Goal: Information Seeking & Learning: Learn about a topic

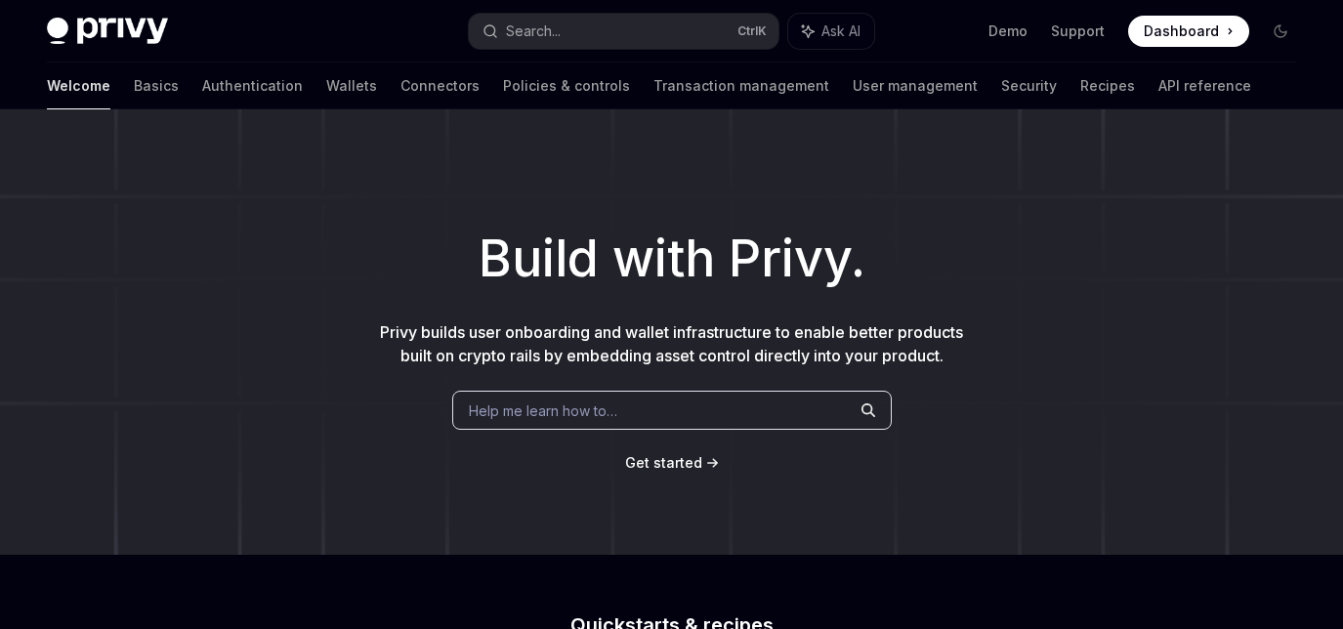
type textarea "*"
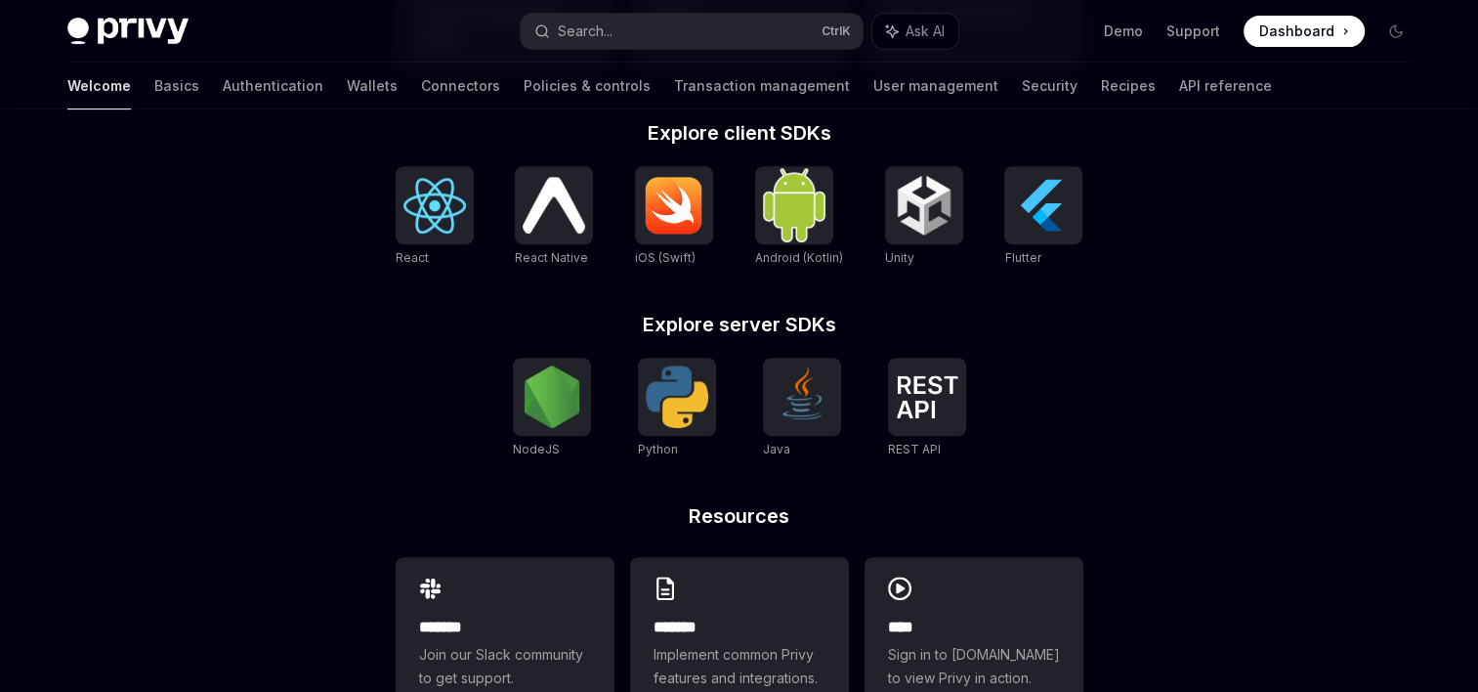
scroll to position [862, 0]
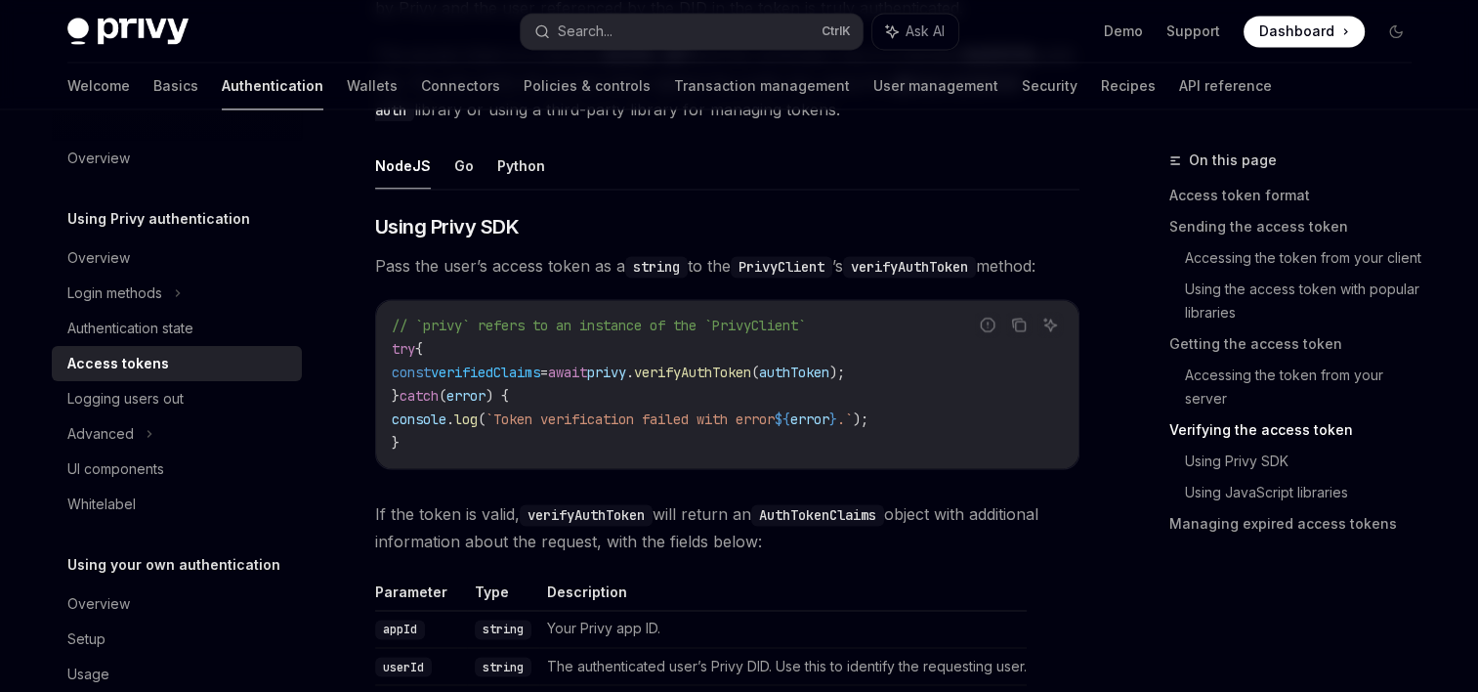
scroll to position [3028, 0]
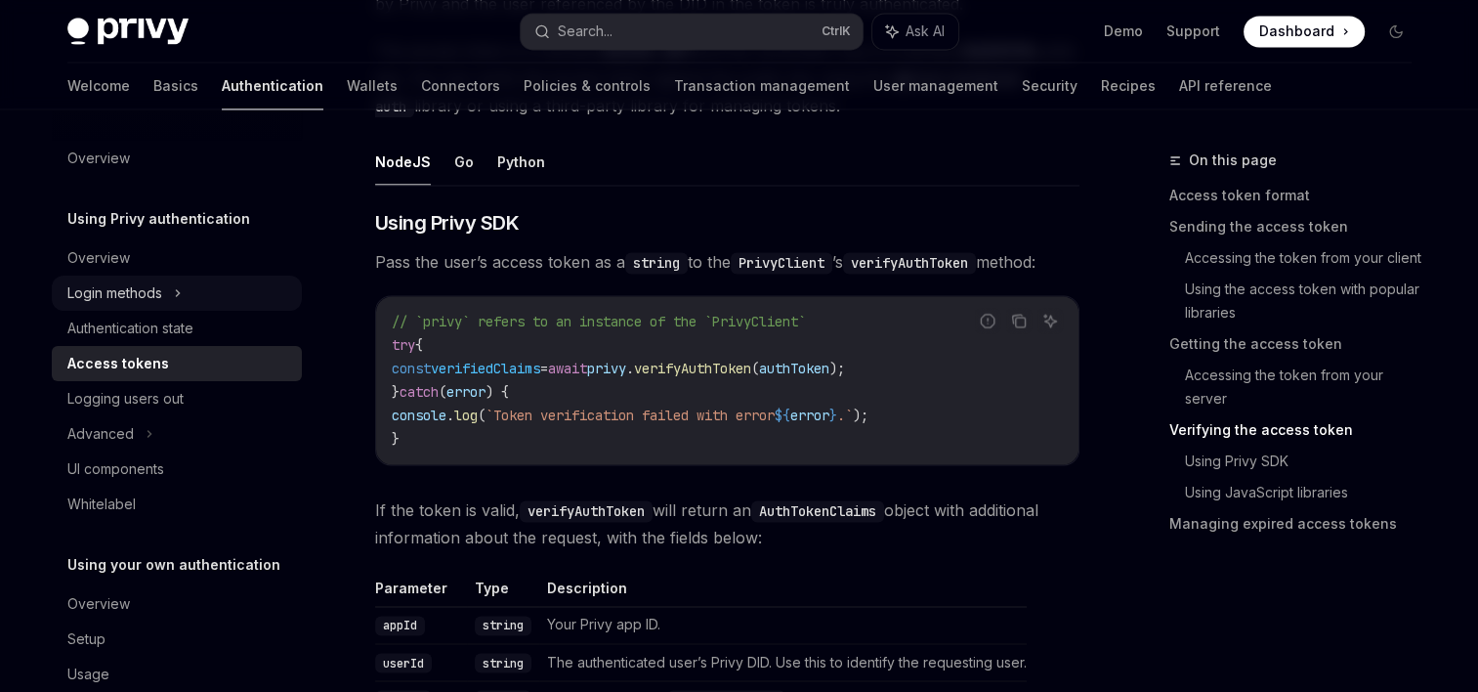
click at [140, 289] on div "Login methods" at bounding box center [114, 292] width 95 height 23
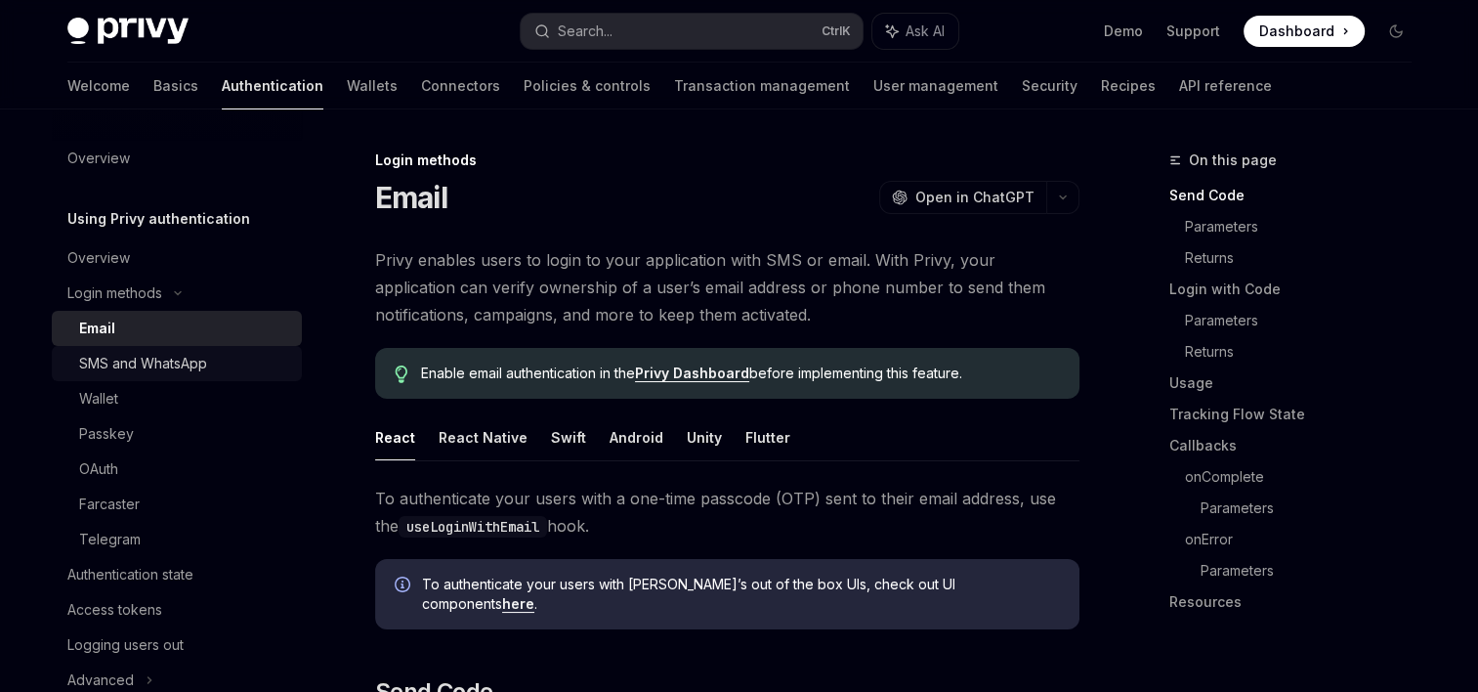
click at [144, 363] on div "SMS and WhatsApp" at bounding box center [143, 363] width 128 height 23
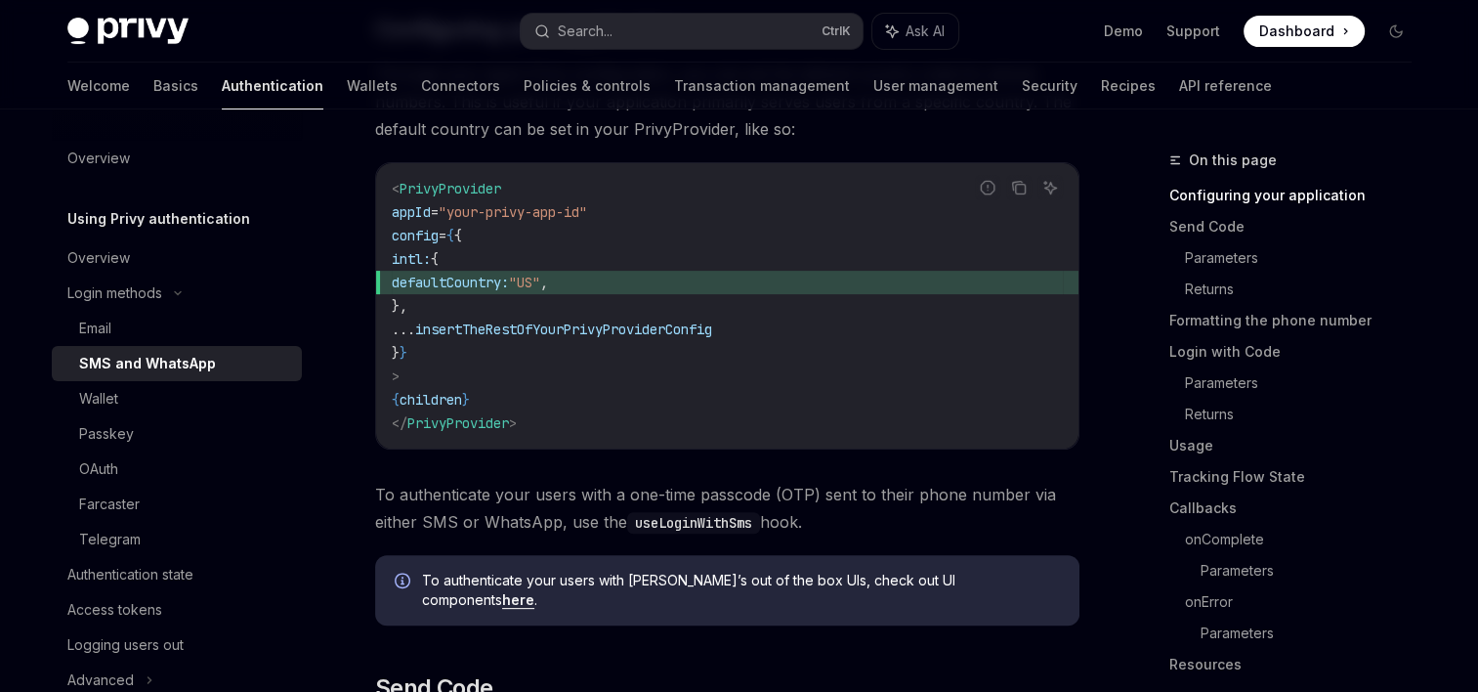
scroll to position [488, 0]
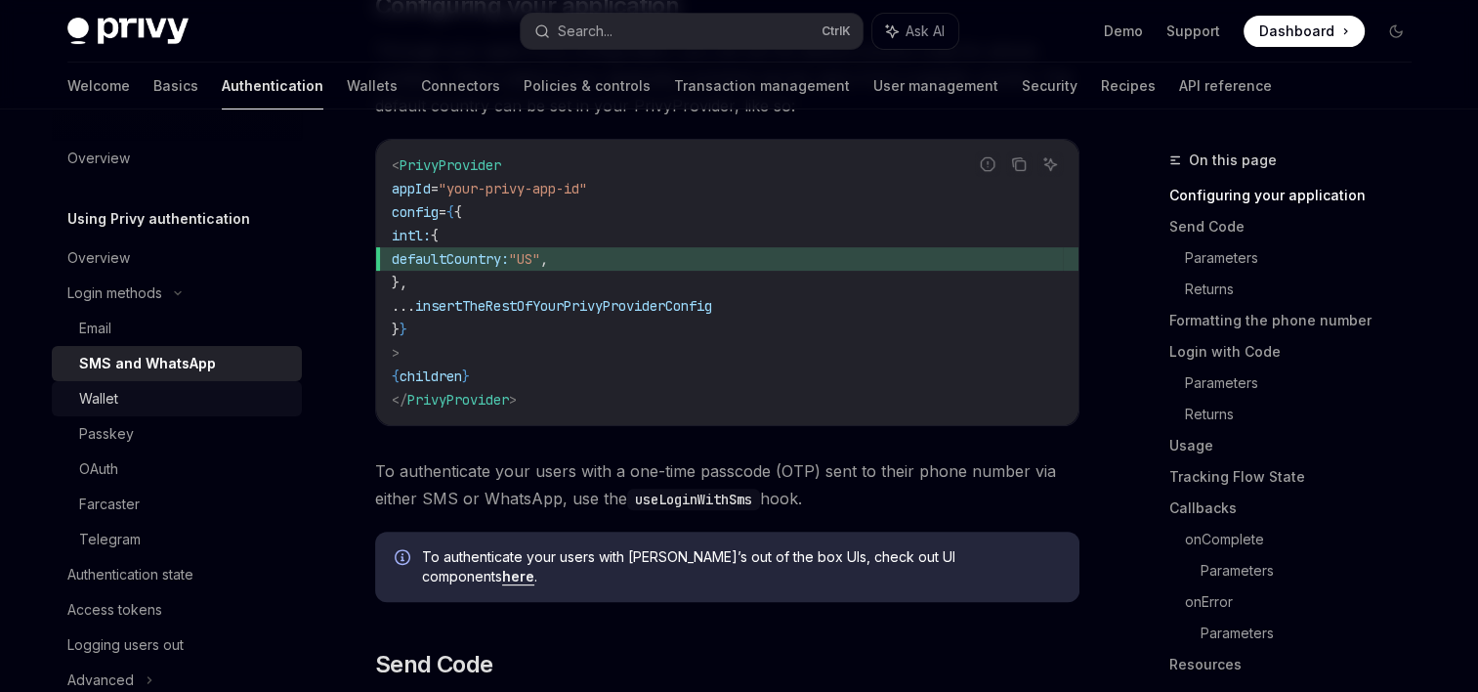
click at [102, 399] on div "Wallet" at bounding box center [98, 398] width 39 height 23
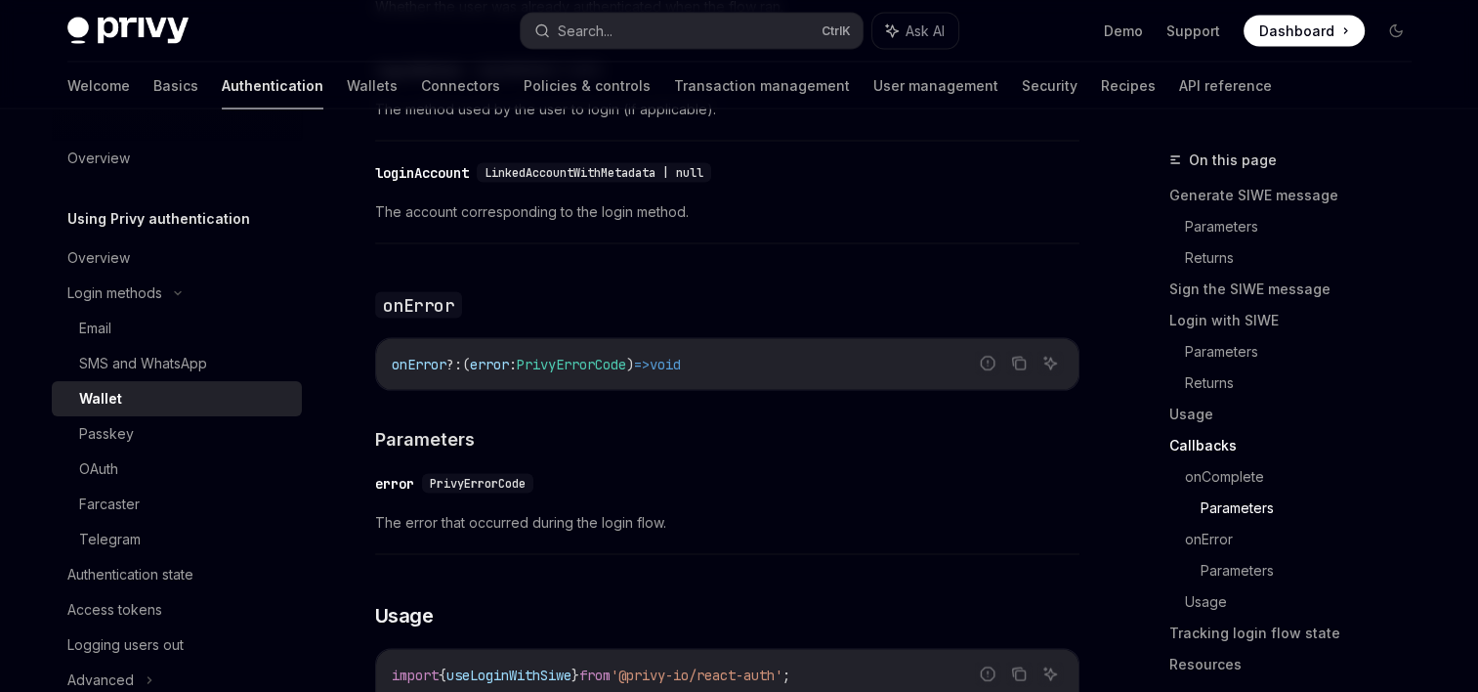
scroll to position [3809, 0]
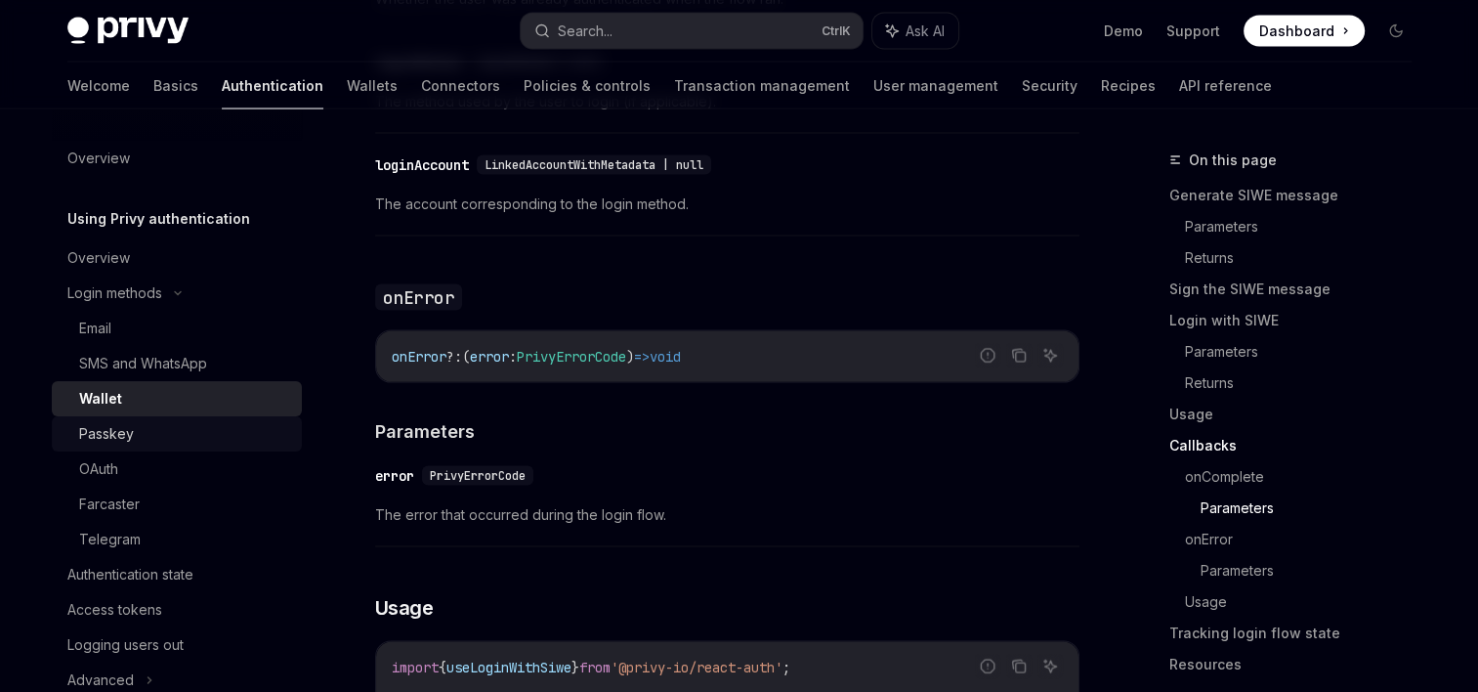
click at [150, 443] on div "Passkey" at bounding box center [184, 433] width 211 height 23
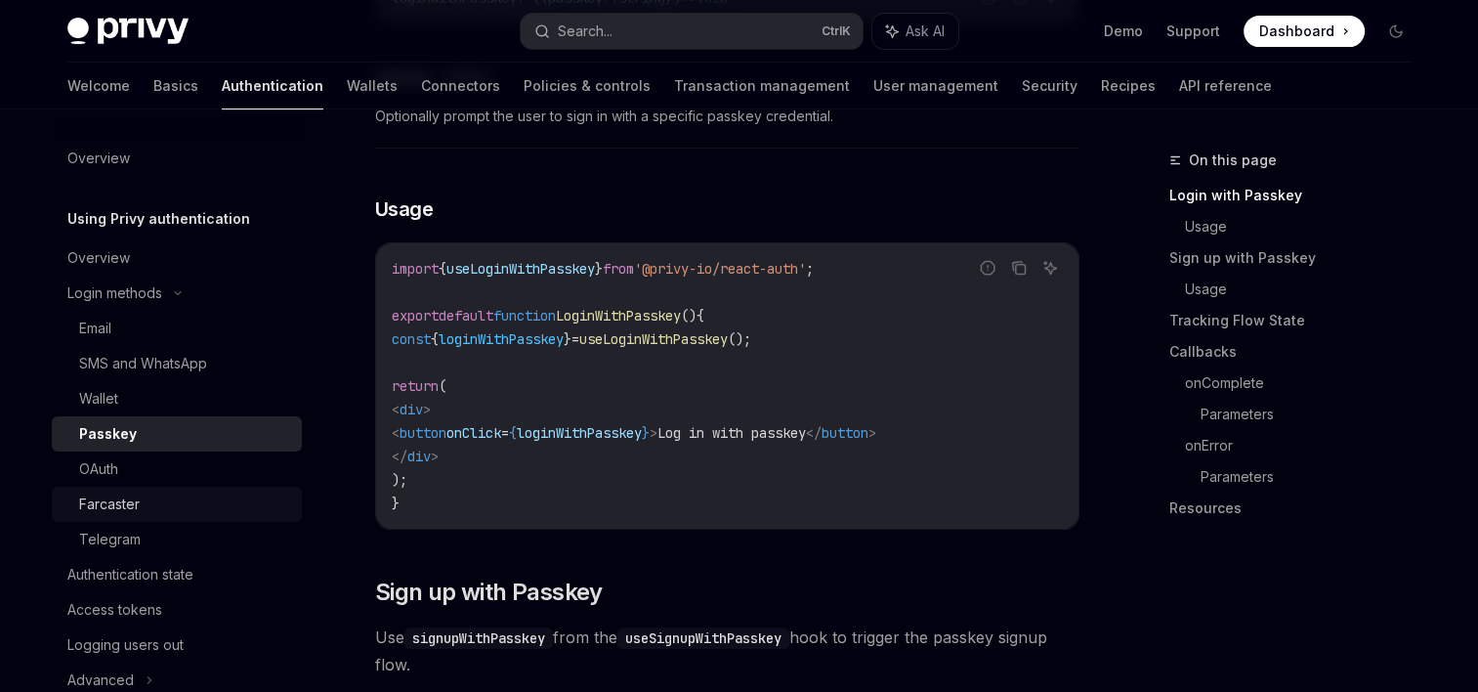
scroll to position [684, 0]
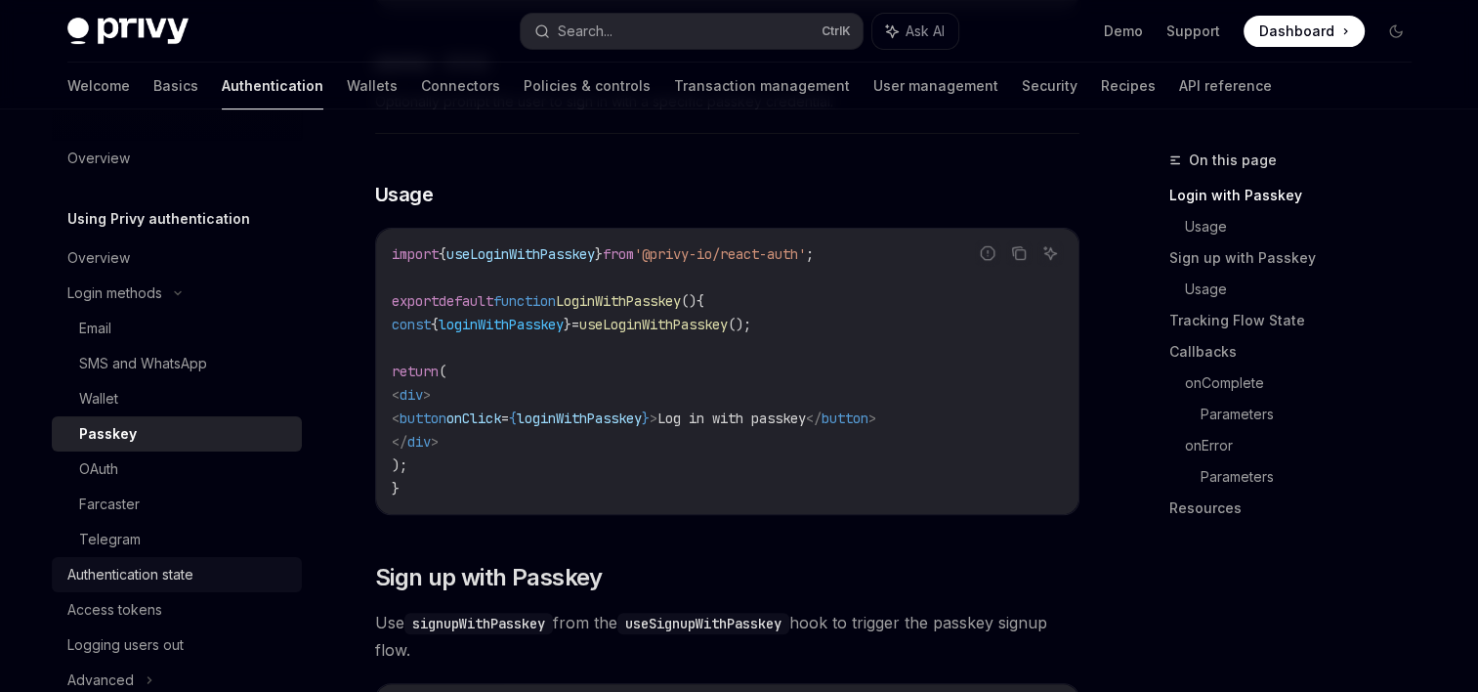
click at [177, 567] on div "Authentication state" at bounding box center [130, 574] width 126 height 23
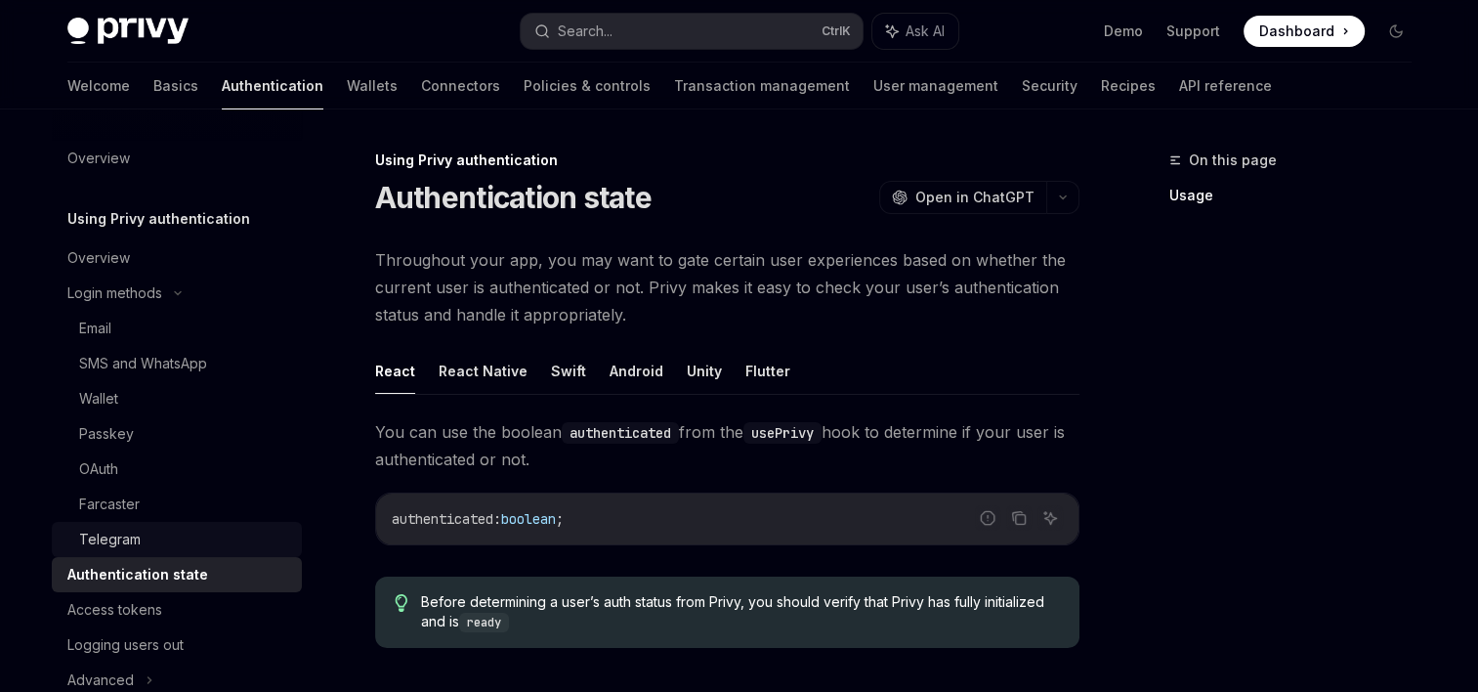
click at [181, 532] on div "Telegram" at bounding box center [184, 538] width 211 height 23
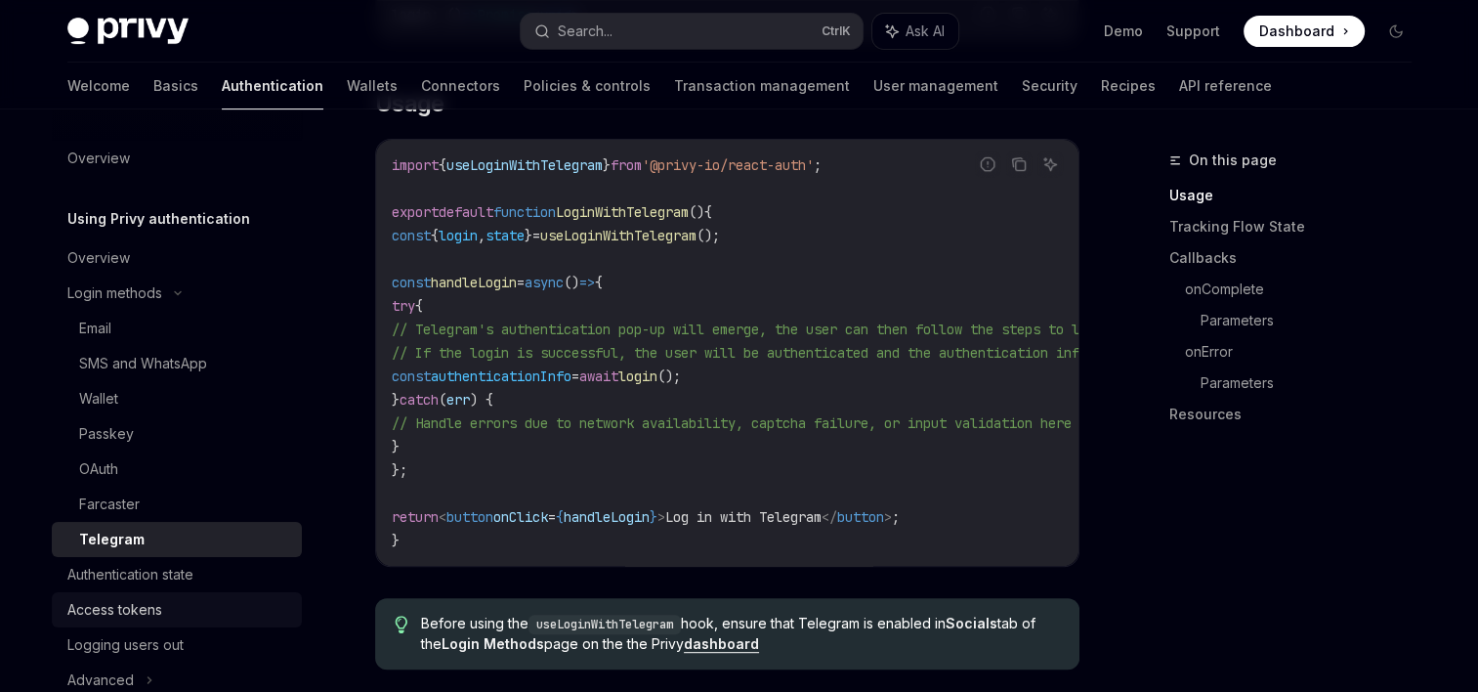
scroll to position [285, 0]
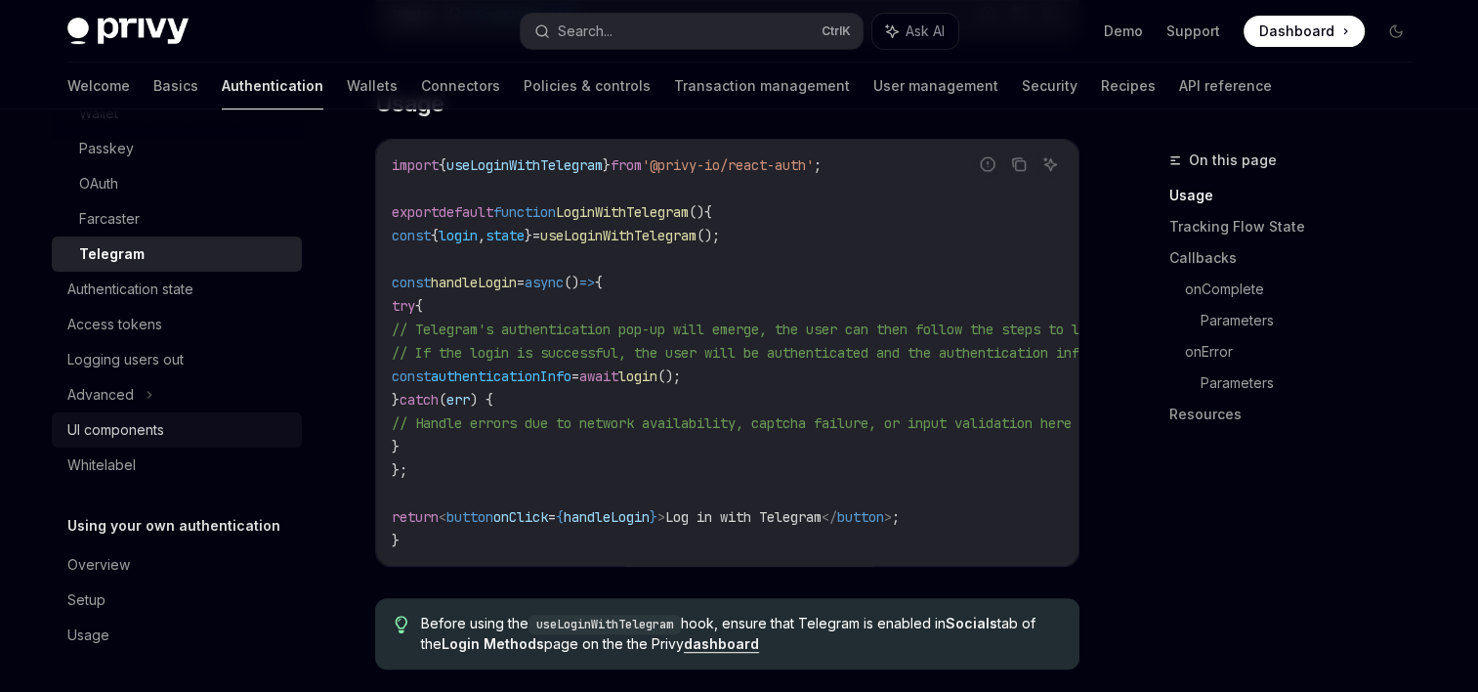
click at [143, 430] on div "UI components" at bounding box center [115, 429] width 97 height 23
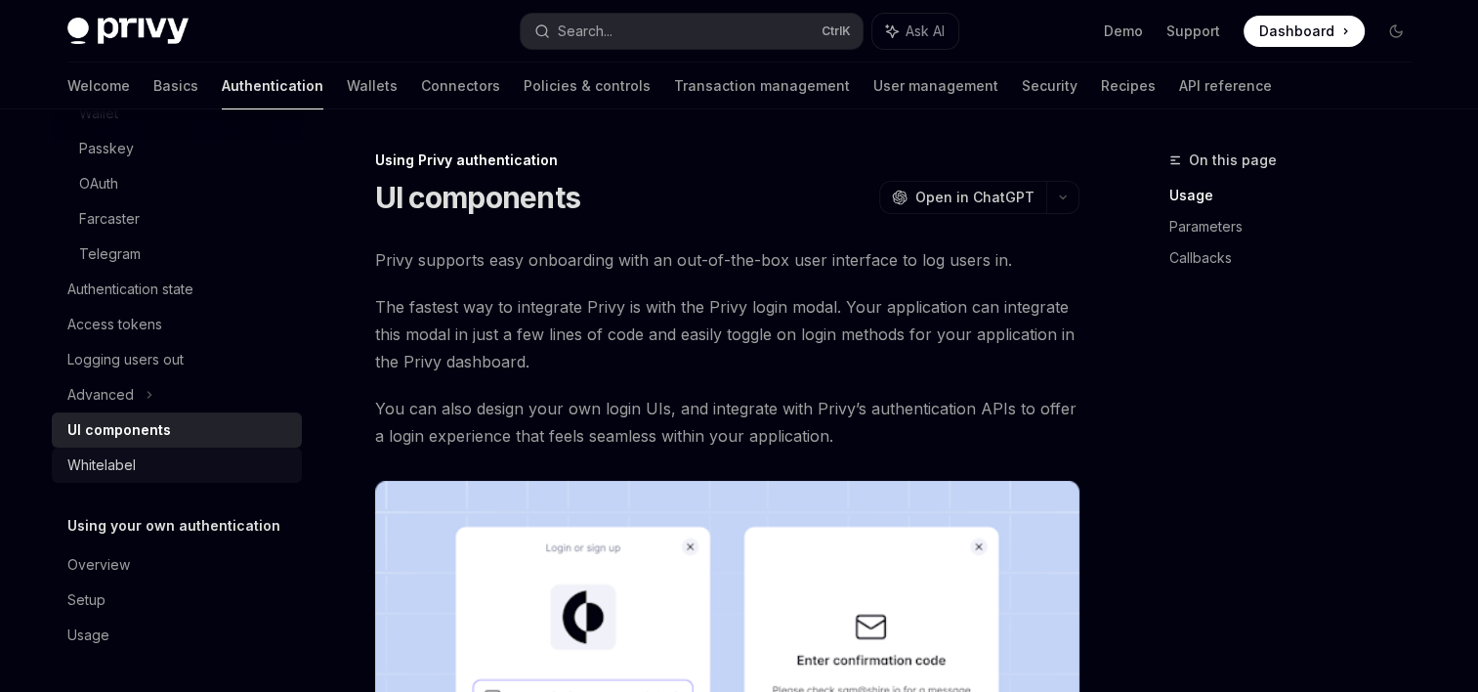
click at [141, 453] on div "Whitelabel" at bounding box center [178, 464] width 223 height 23
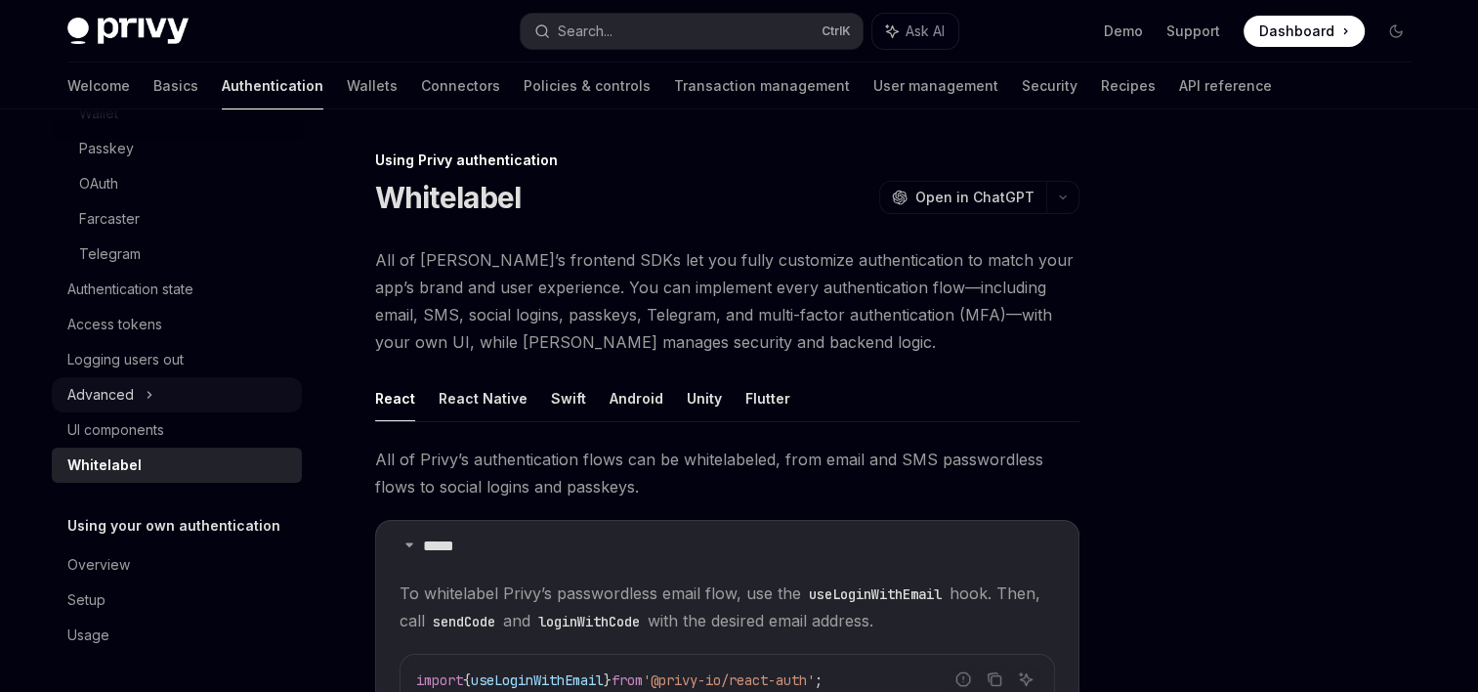
click at [154, 389] on div "Advanced" at bounding box center [177, 394] width 250 height 35
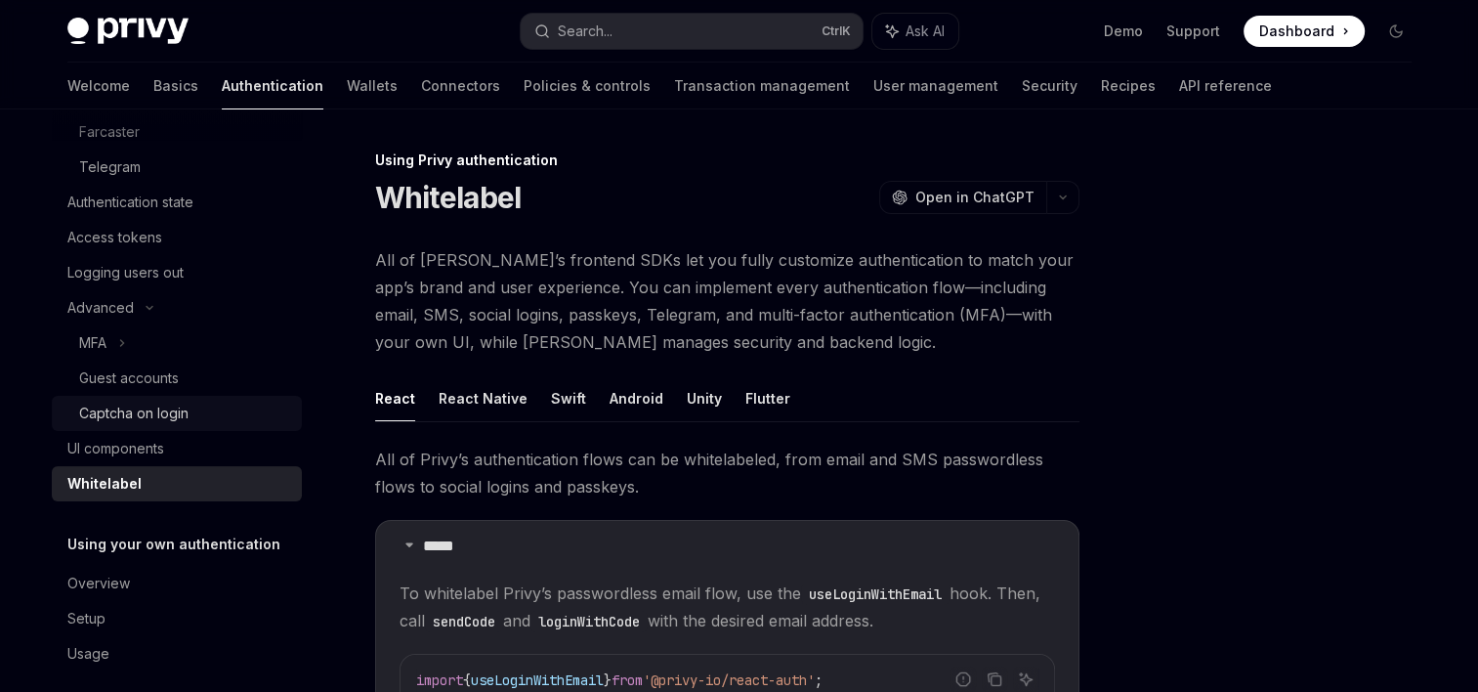
scroll to position [391, 0]
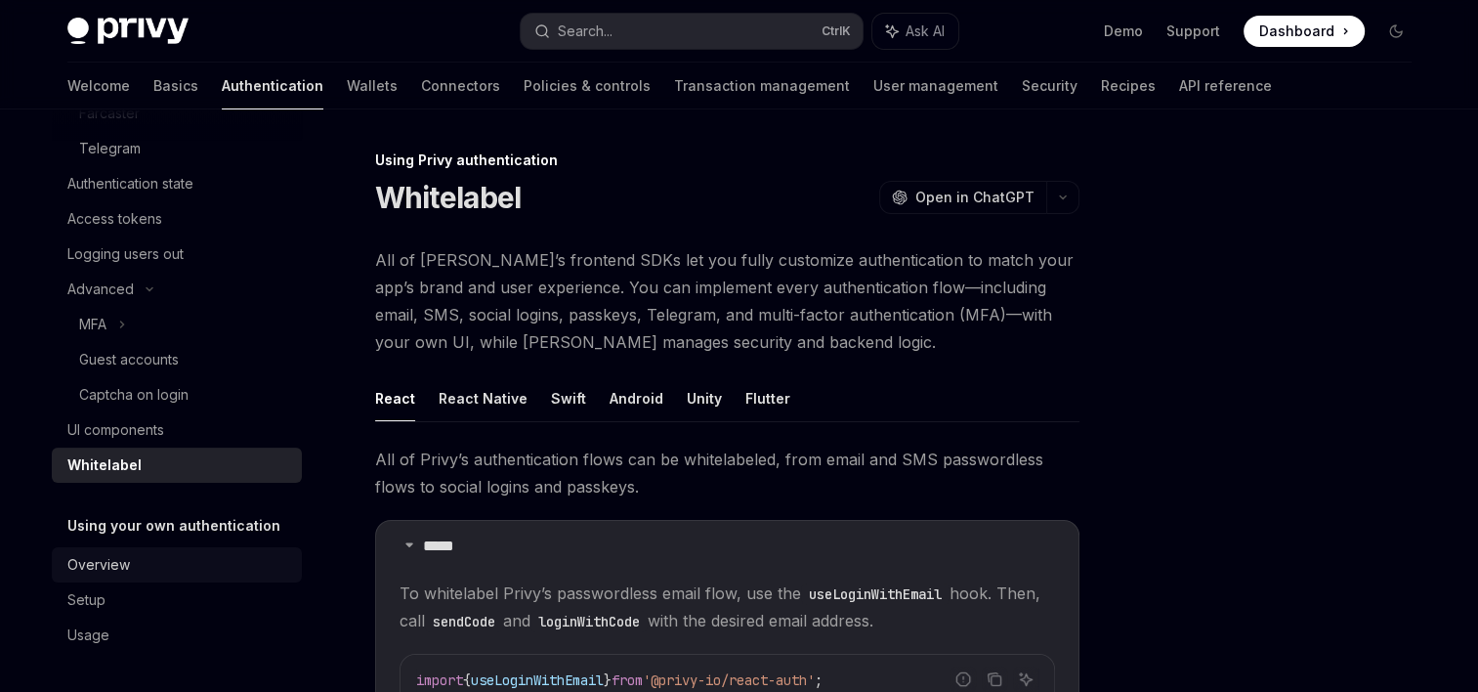
click at [133, 574] on div "Overview" at bounding box center [178, 564] width 223 height 23
type textarea "*"
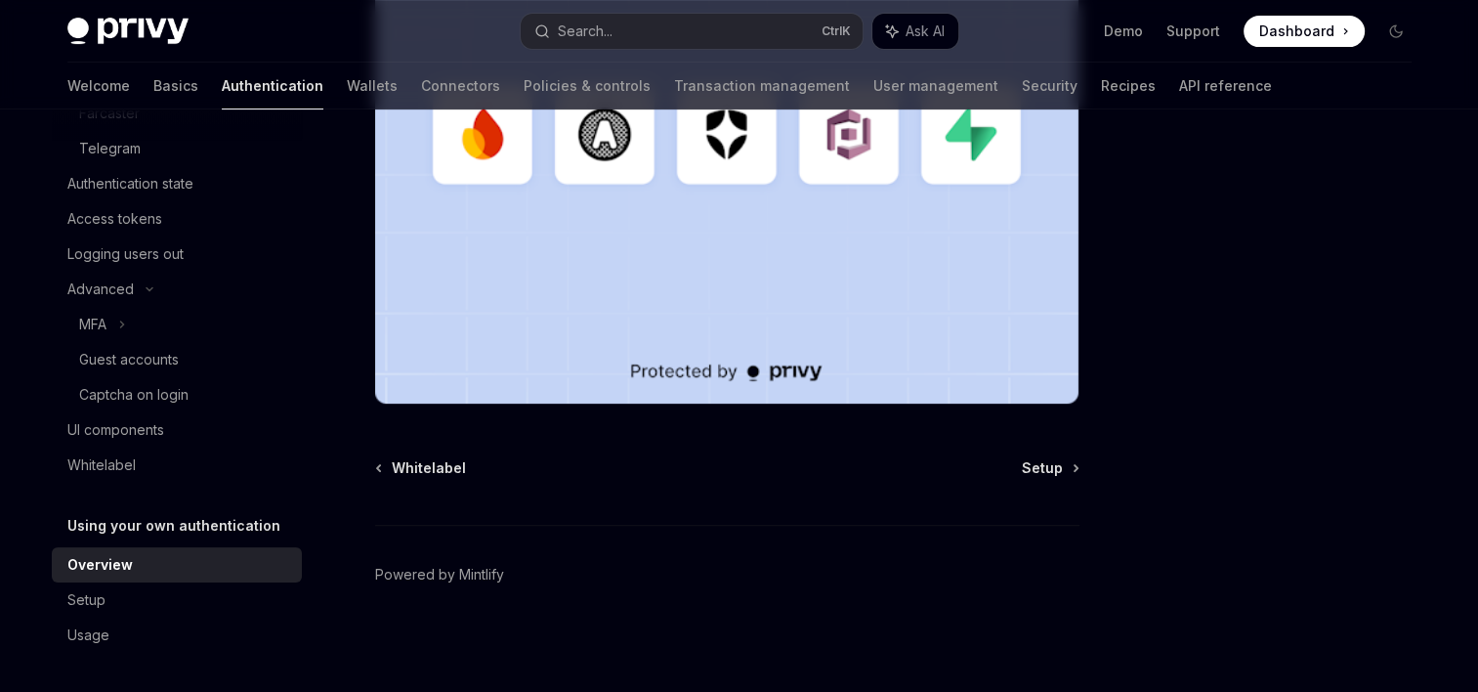
scroll to position [699, 0]
